Goal: Browse casually: Explore the website without a specific task or goal

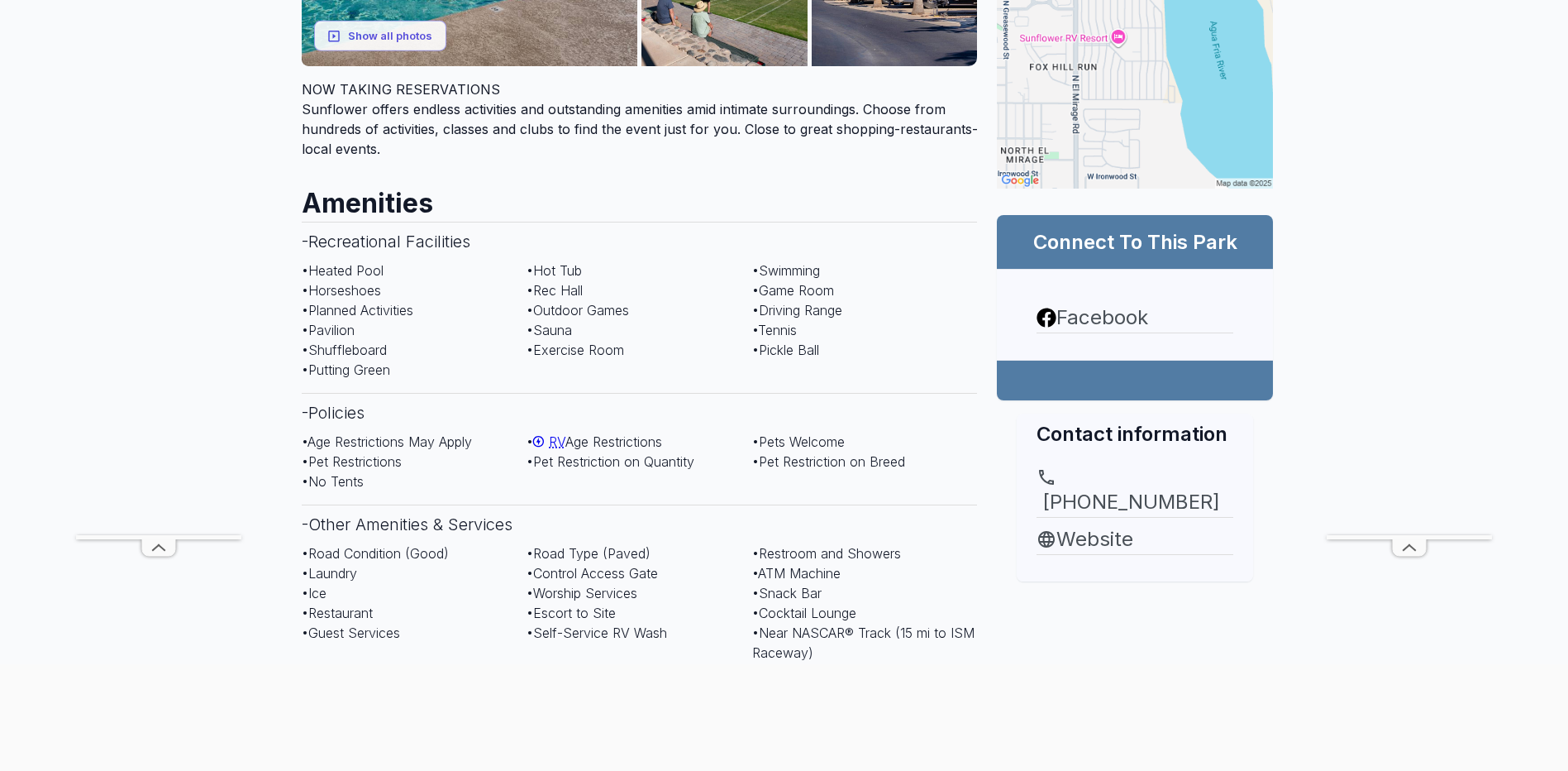
scroll to position [579, 0]
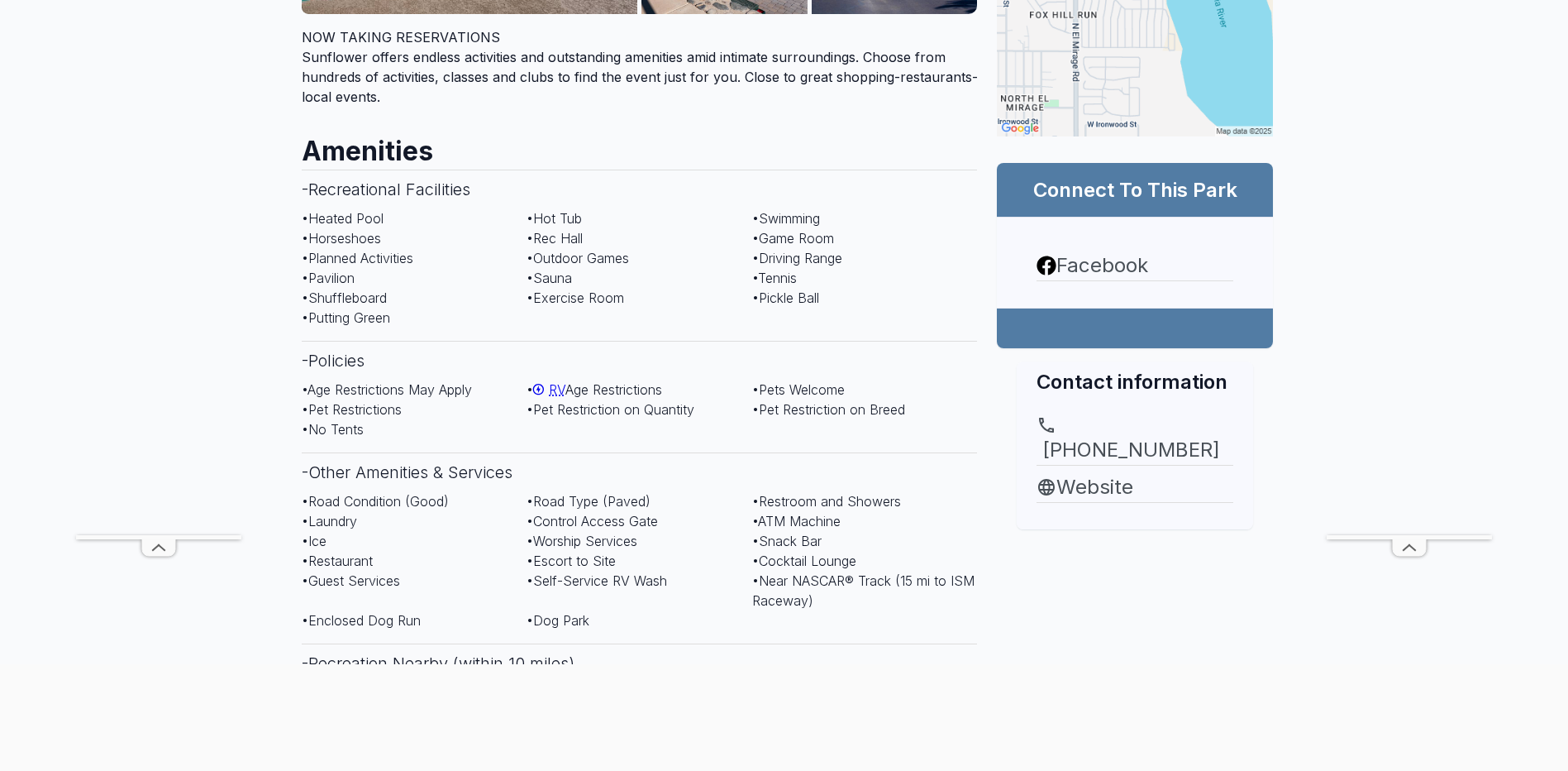
click at [559, 389] on span "RV" at bounding box center [557, 389] width 17 height 17
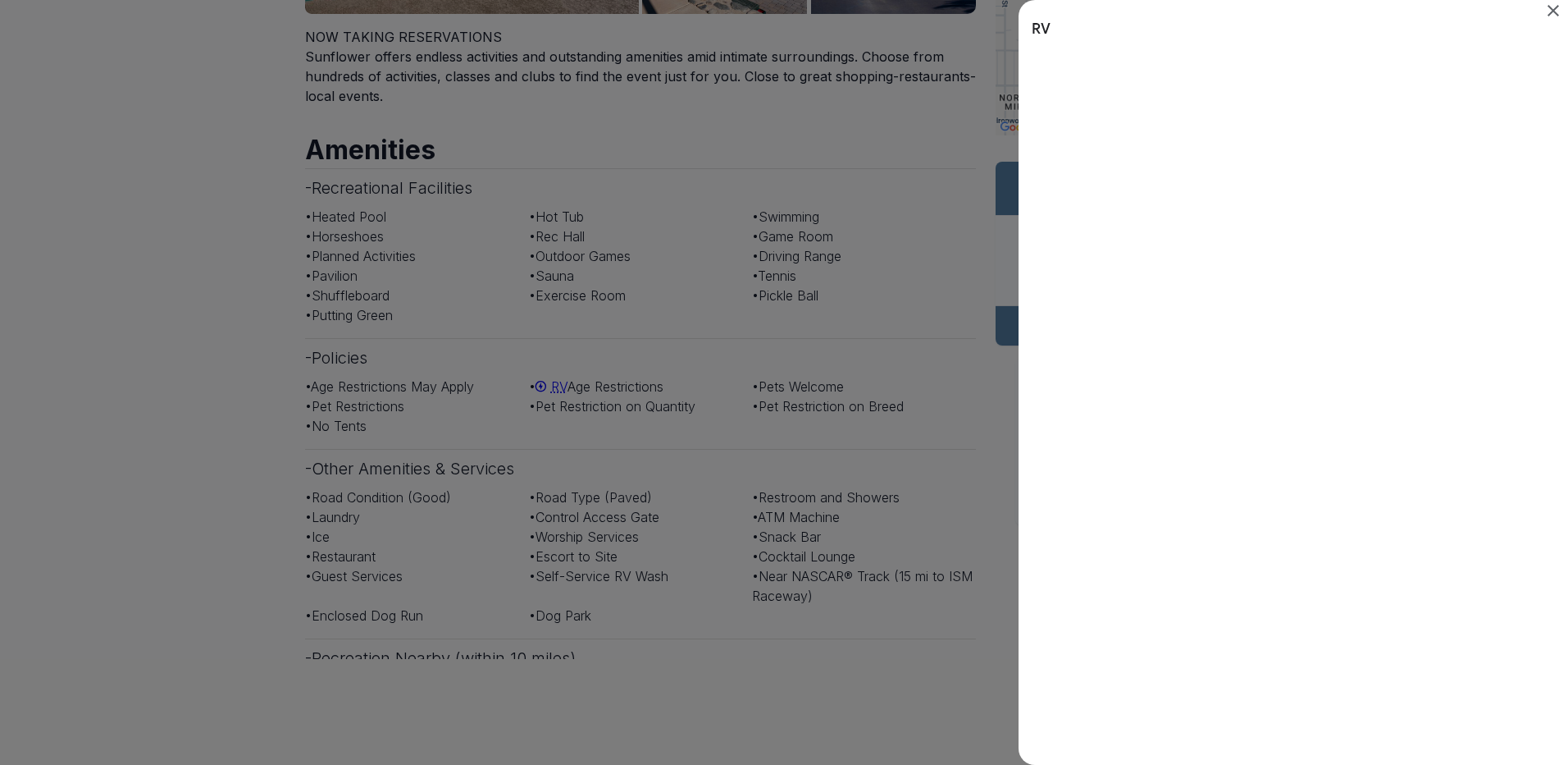
scroll to position [0, 0]
click at [1556, 8] on icon "Close" at bounding box center [1553, 11] width 11 height 11
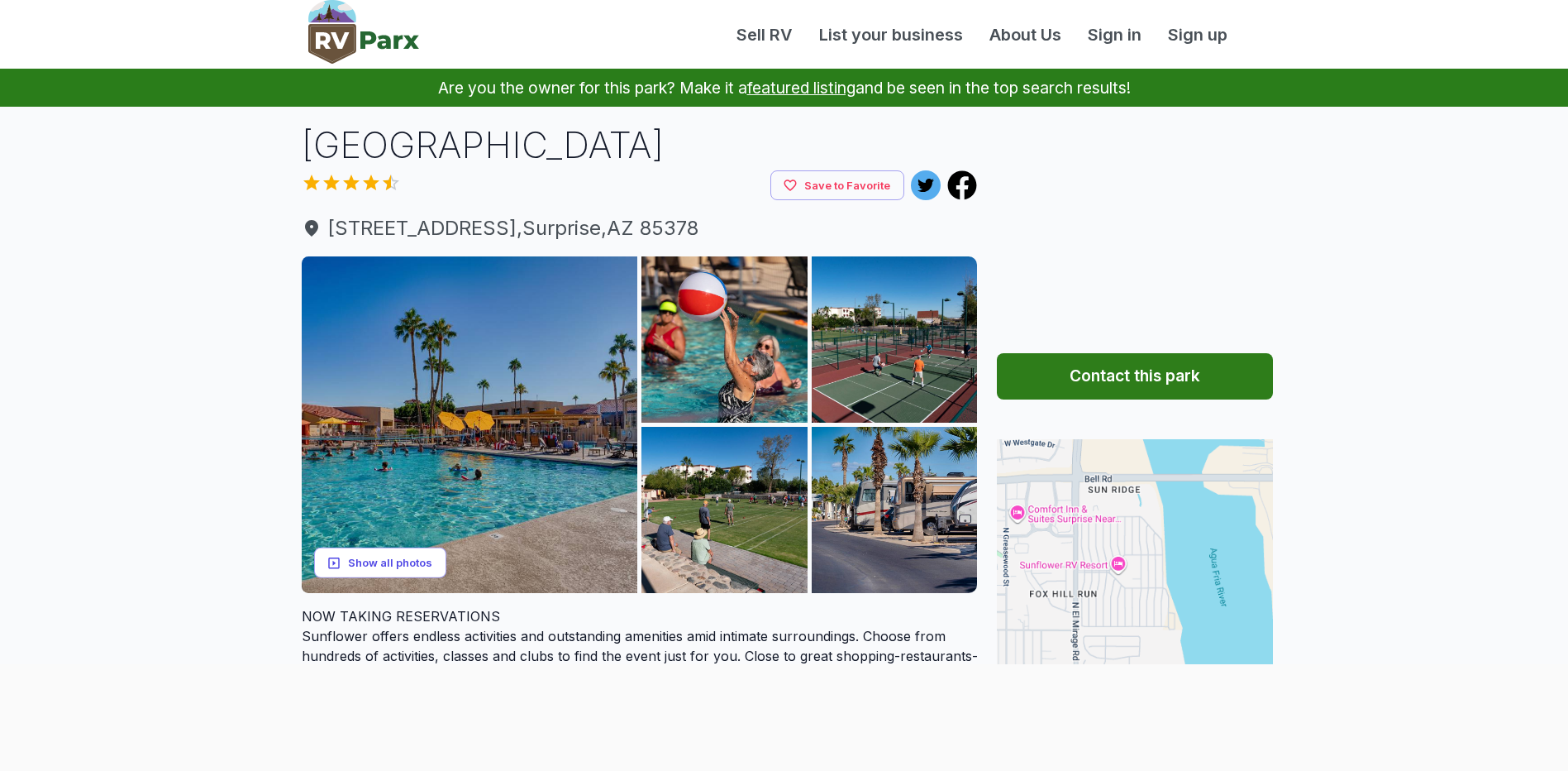
click at [401, 563] on button "Show all photos" at bounding box center [380, 562] width 133 height 31
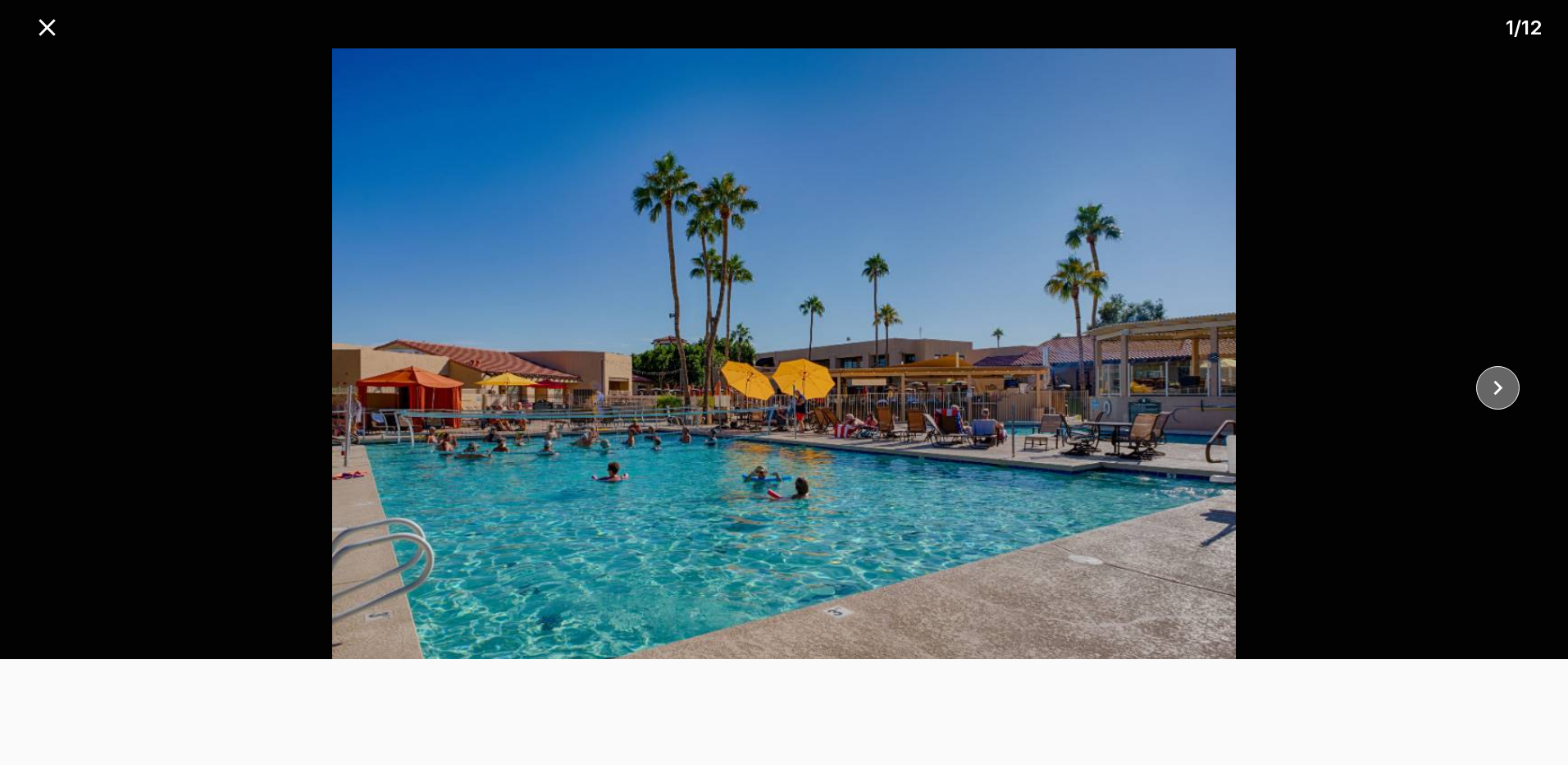
click at [1504, 384] on icon "close" at bounding box center [1498, 388] width 29 height 29
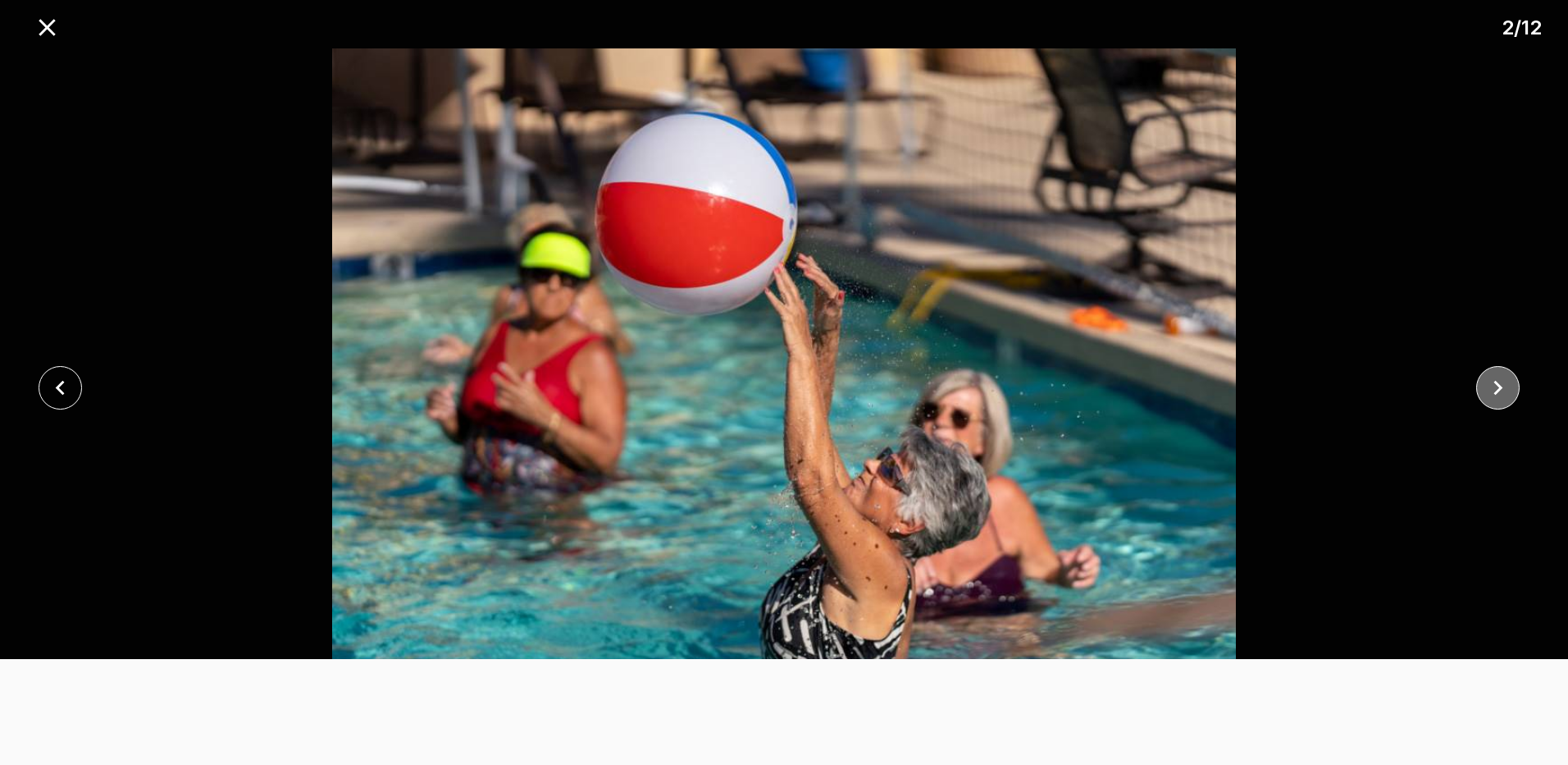
click at [1504, 384] on icon "close" at bounding box center [1498, 388] width 29 height 29
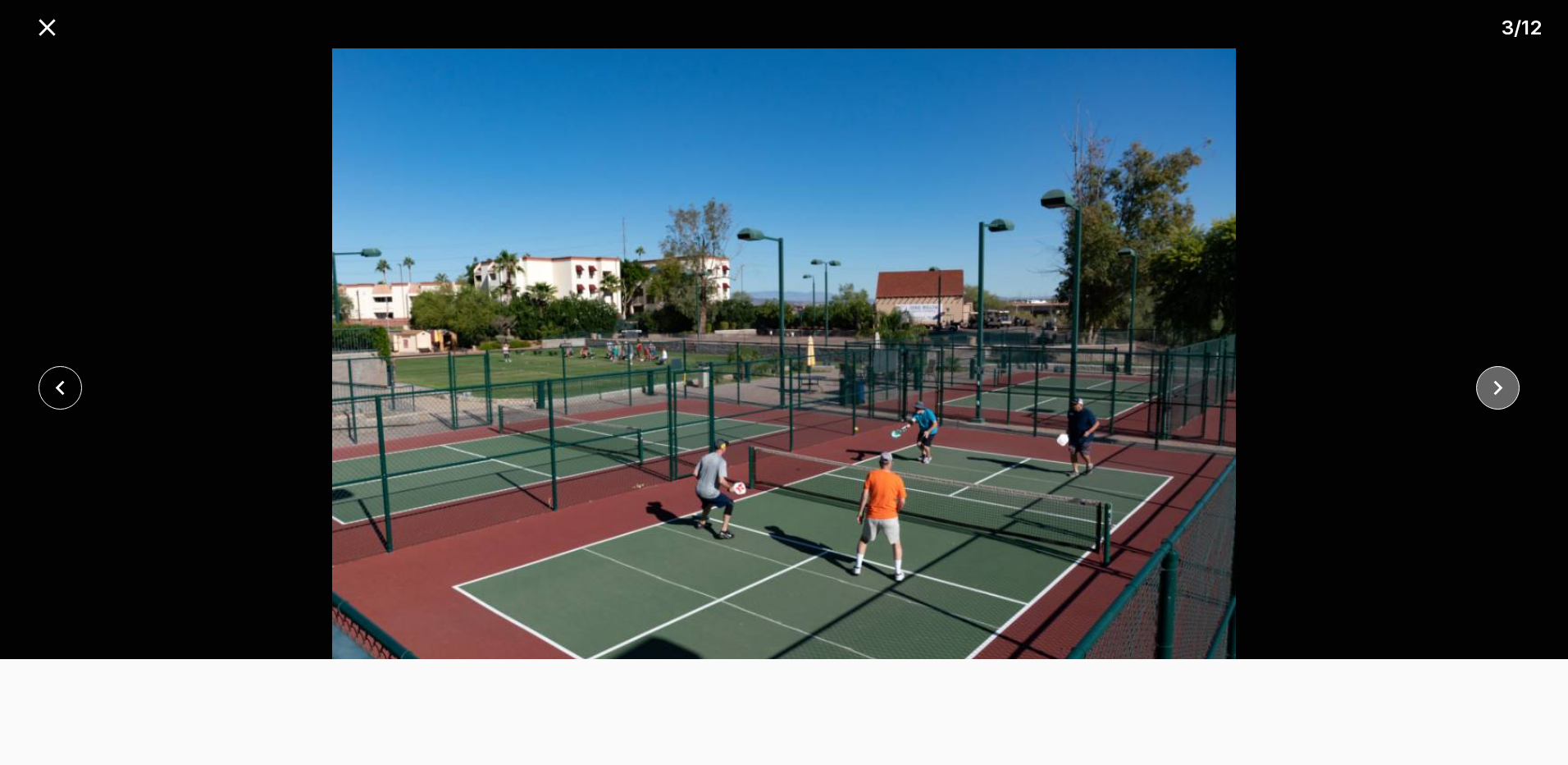
click at [1504, 384] on icon "close" at bounding box center [1498, 388] width 29 height 29
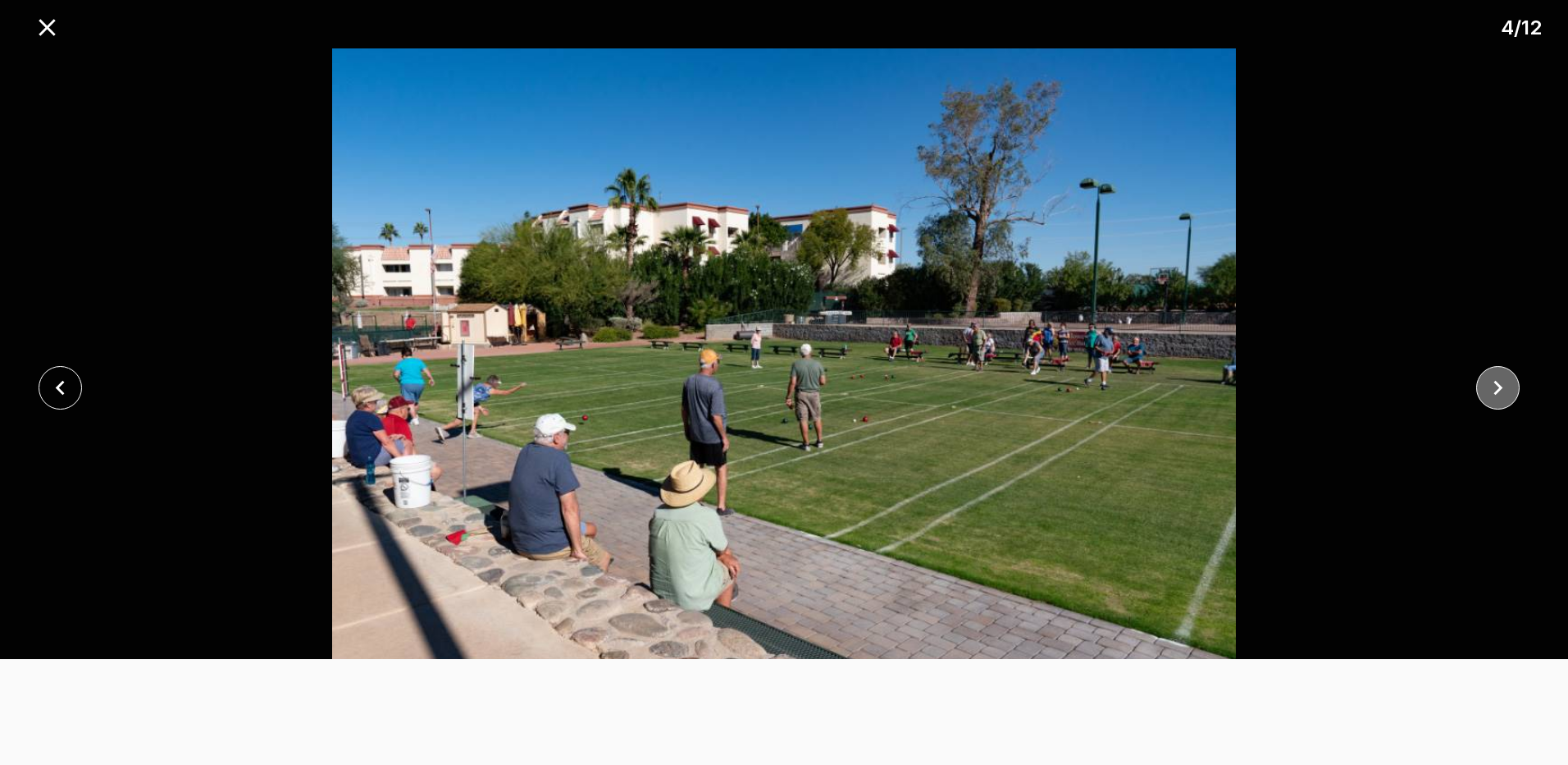
click at [1504, 384] on icon "close" at bounding box center [1498, 388] width 29 height 29
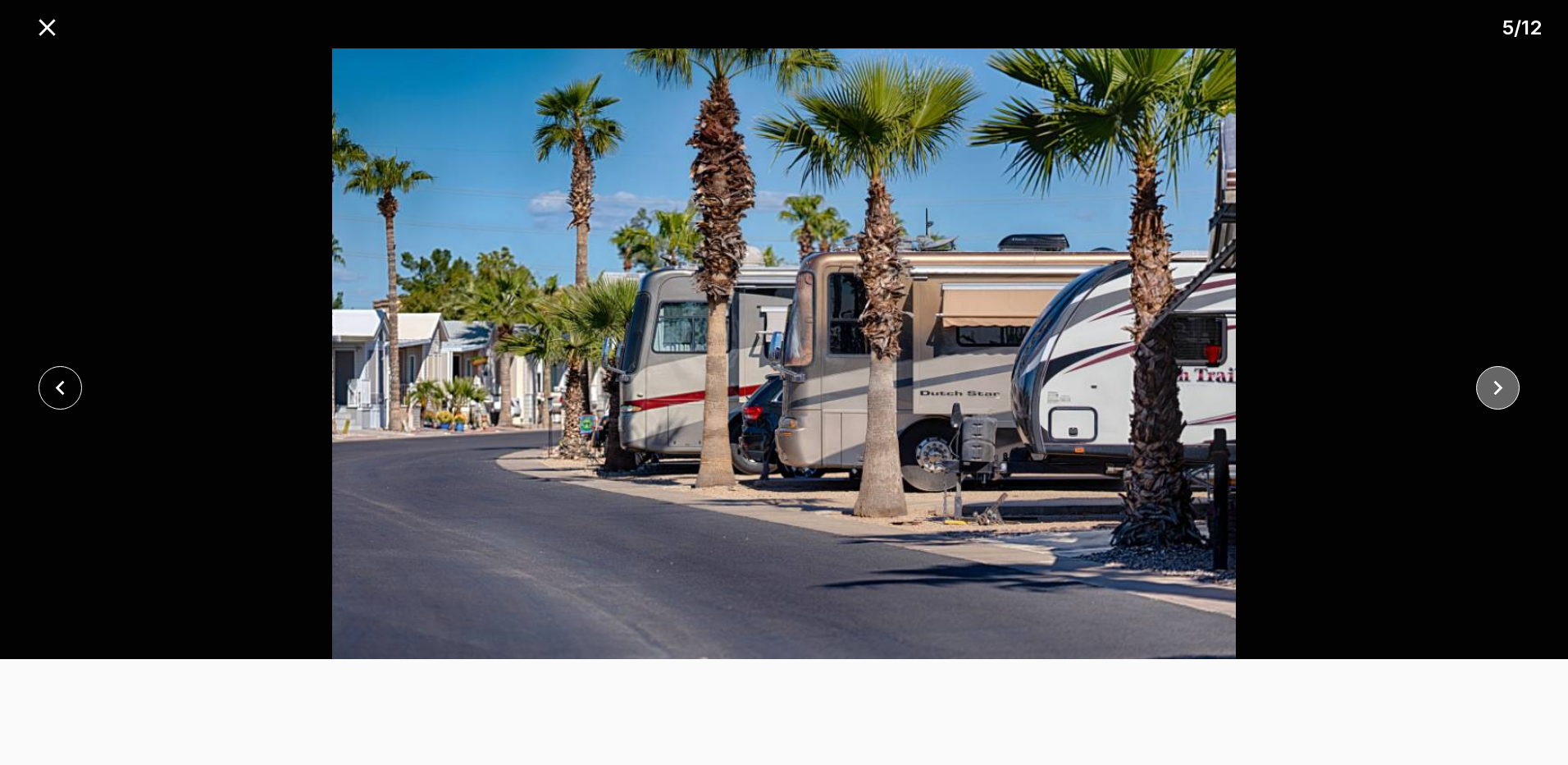
click at [1504, 384] on icon "close" at bounding box center [1498, 388] width 29 height 29
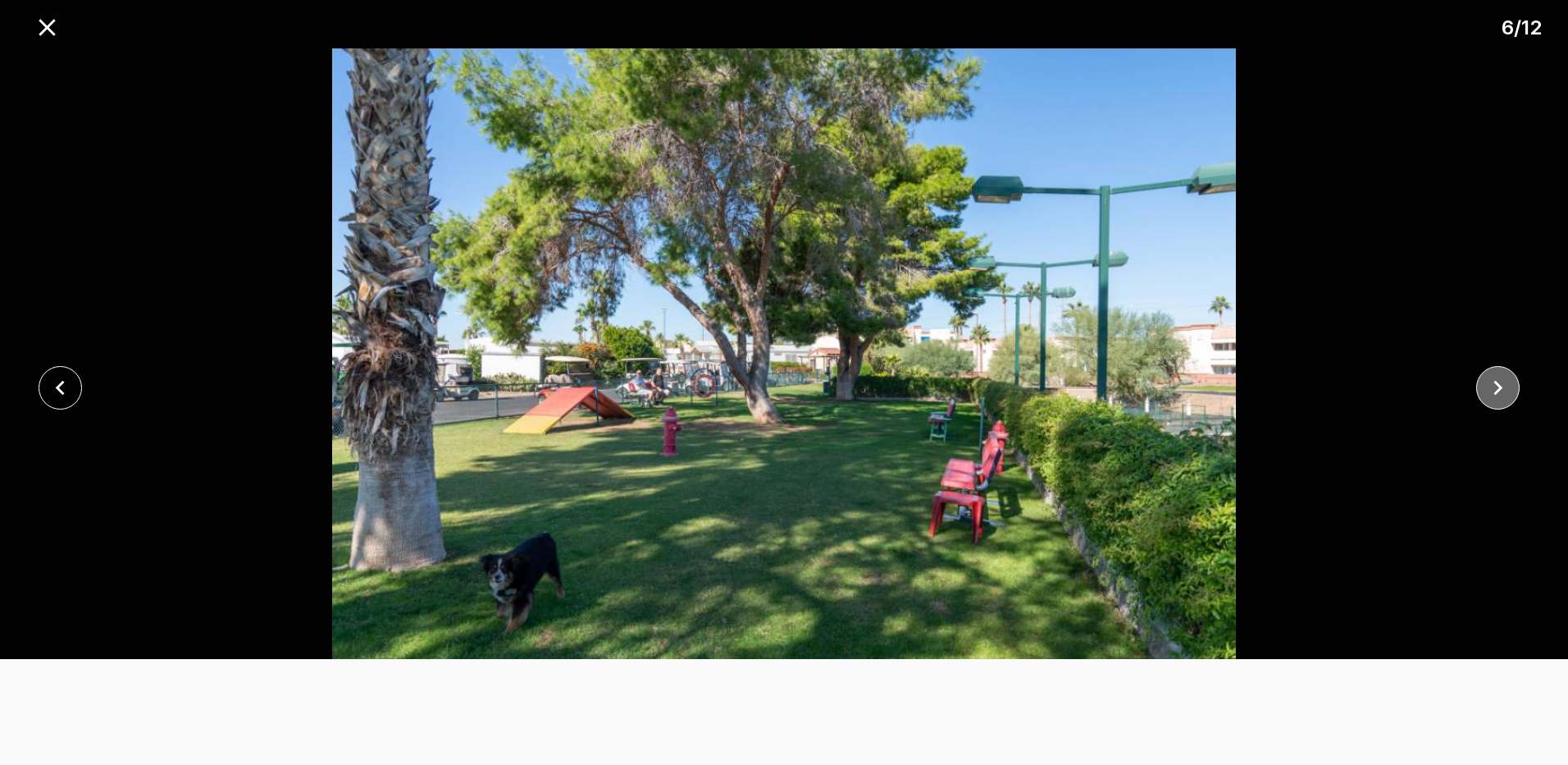
click at [1504, 384] on icon "close" at bounding box center [1498, 388] width 29 height 29
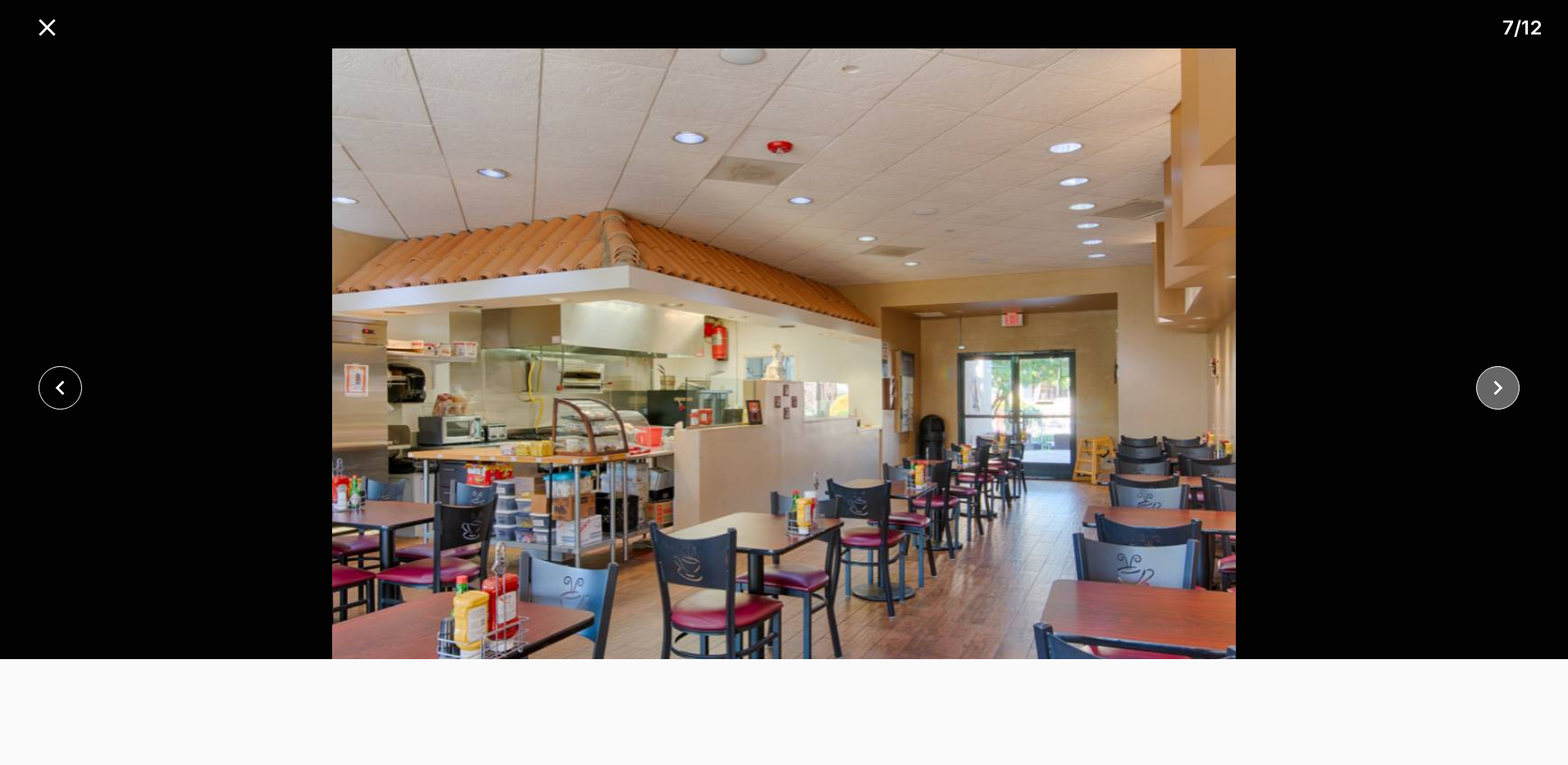
click at [1504, 384] on icon "close" at bounding box center [1498, 388] width 29 height 29
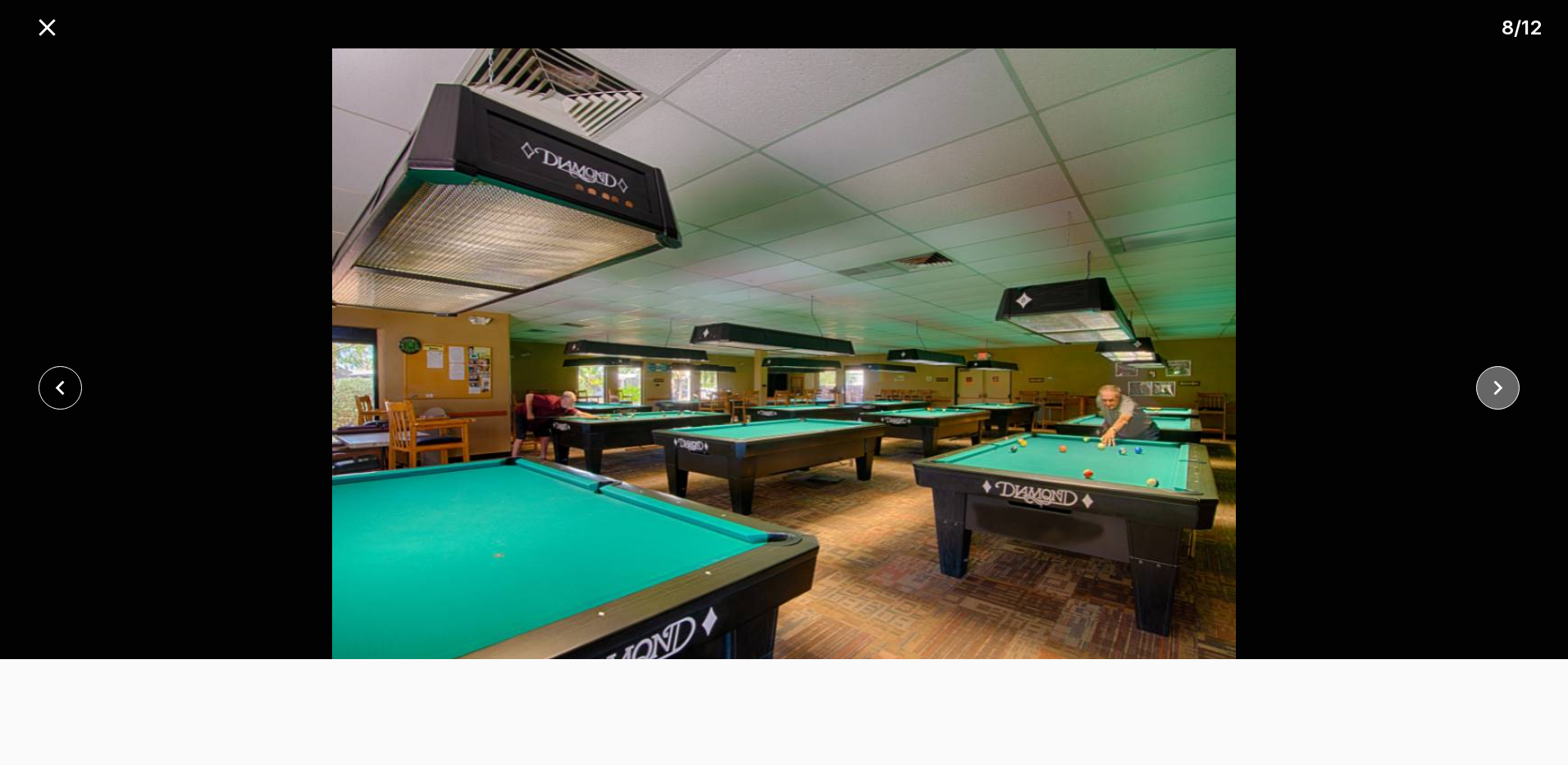
click at [1504, 384] on icon "close" at bounding box center [1498, 388] width 29 height 29
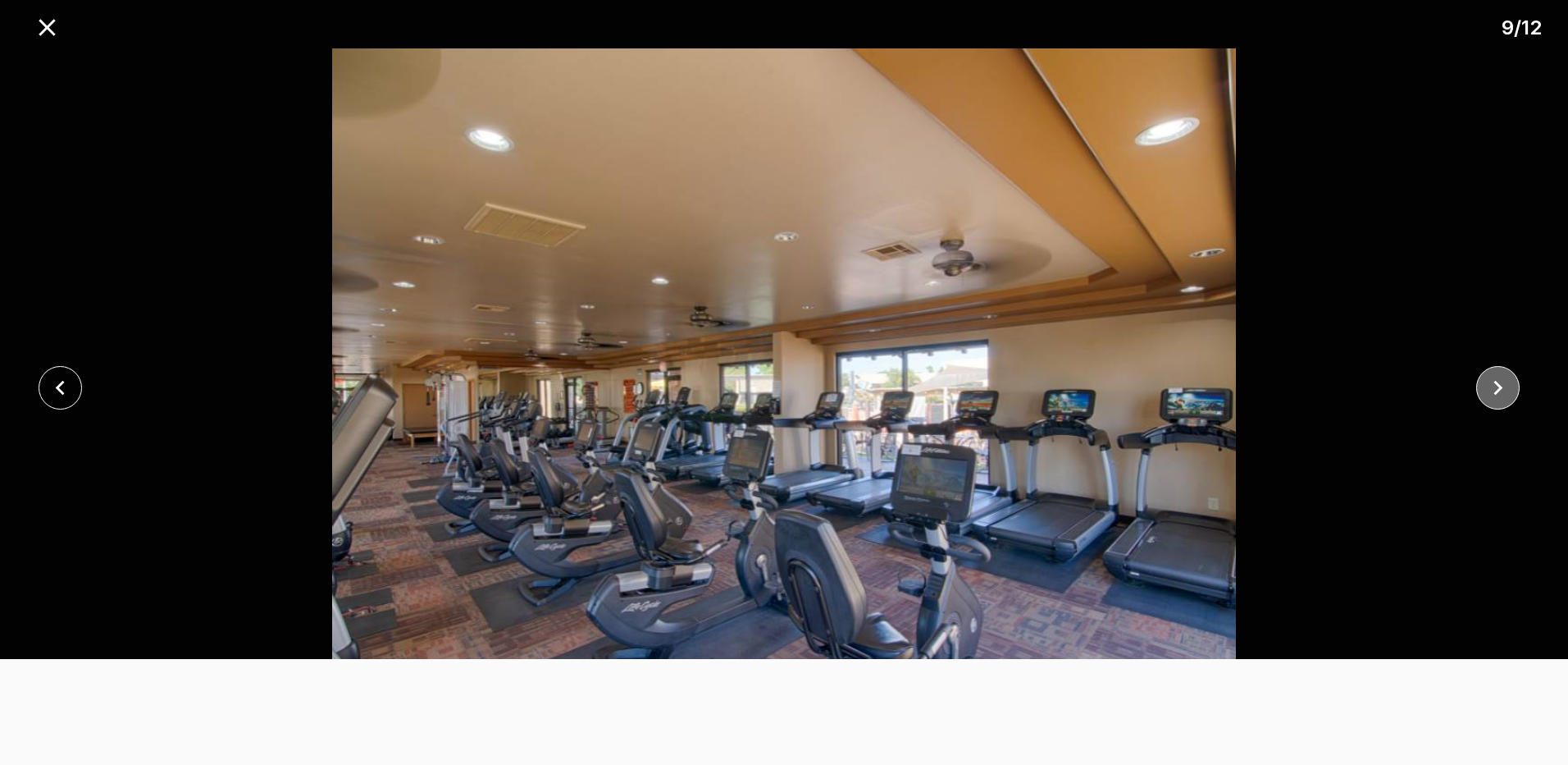
click at [1504, 384] on icon "close" at bounding box center [1498, 388] width 29 height 29
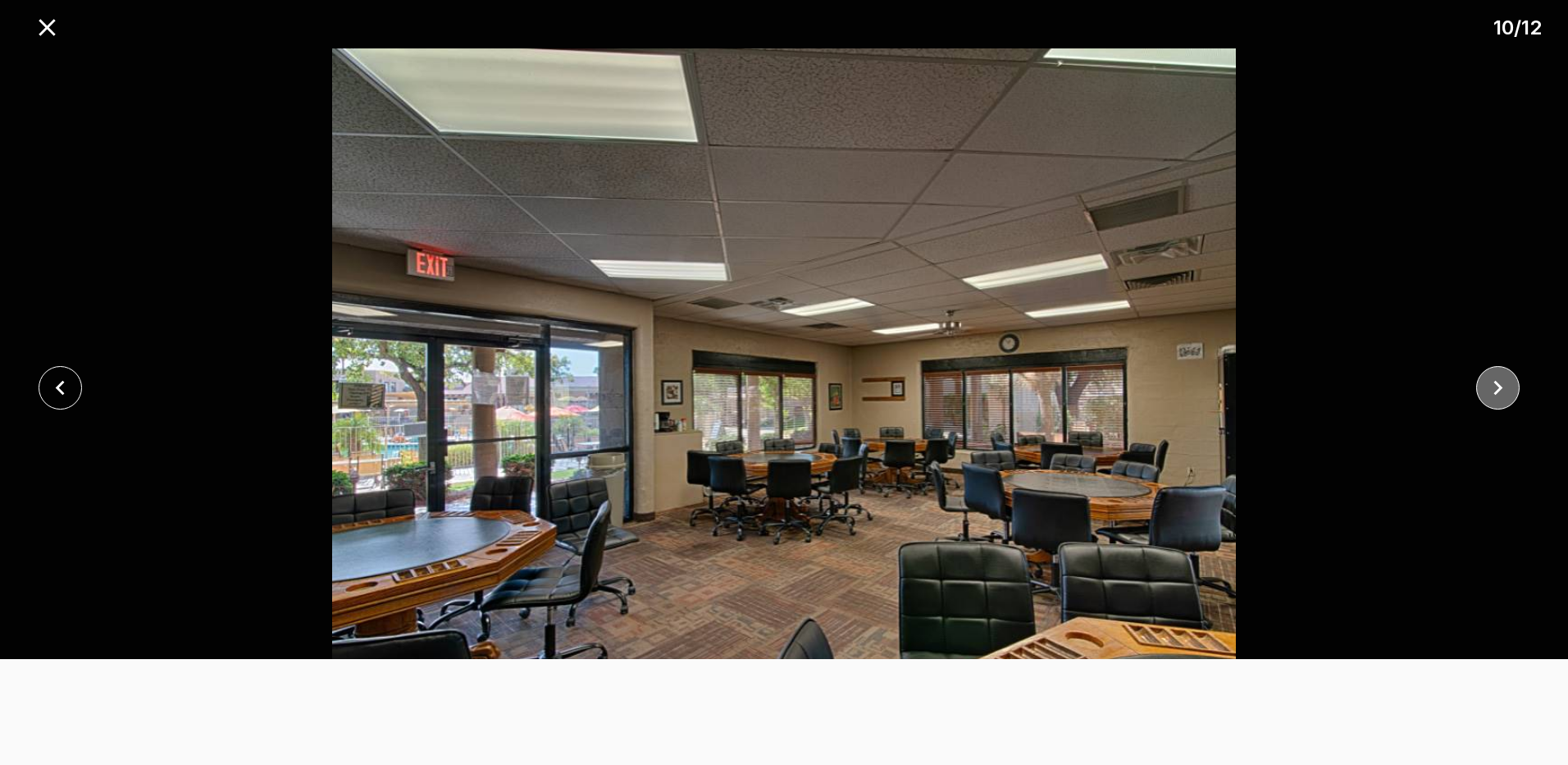
click at [1504, 384] on icon "close" at bounding box center [1498, 388] width 29 height 29
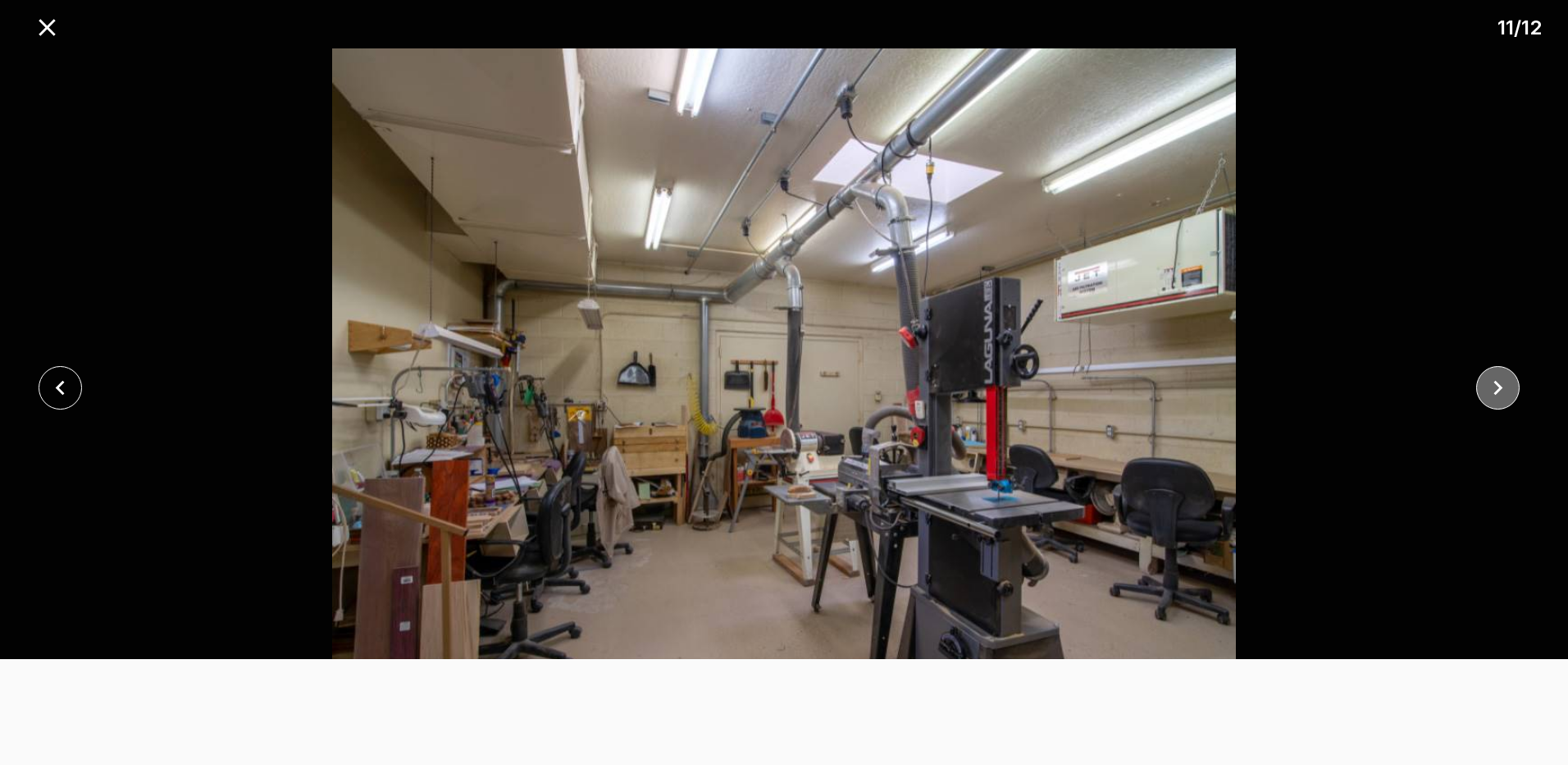
click at [1504, 384] on icon "close" at bounding box center [1498, 388] width 29 height 29
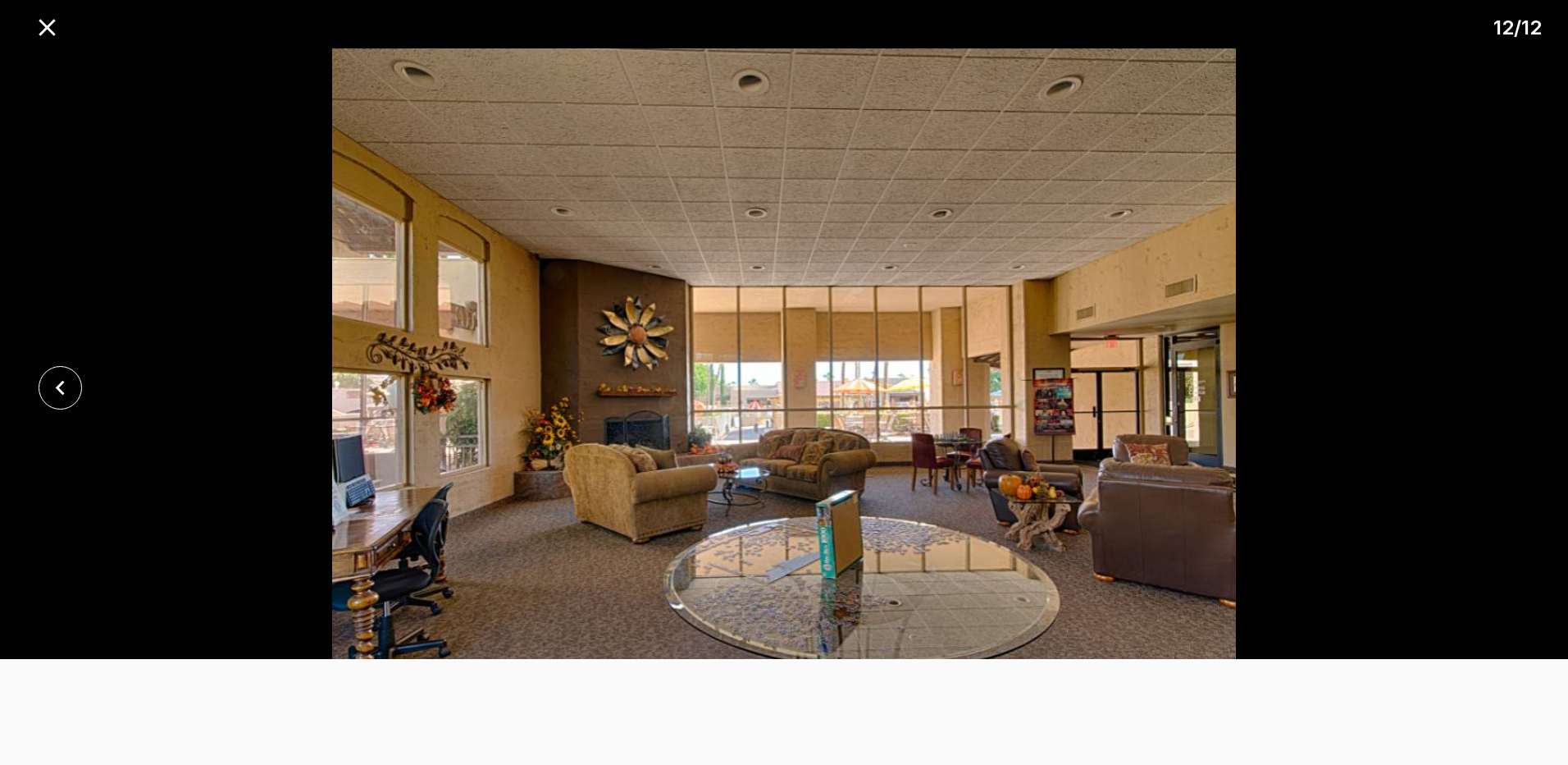
click at [1504, 384] on div at bounding box center [784, 388] width 1568 height 679
